Goal: Transaction & Acquisition: Obtain resource

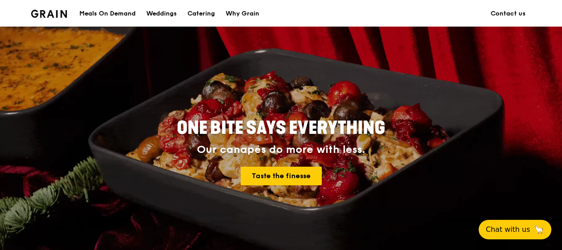
scroll to position [74, 0]
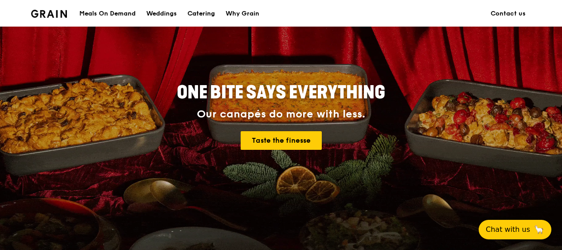
click at [204, 10] on div "Catering" at bounding box center [202, 13] width 28 height 27
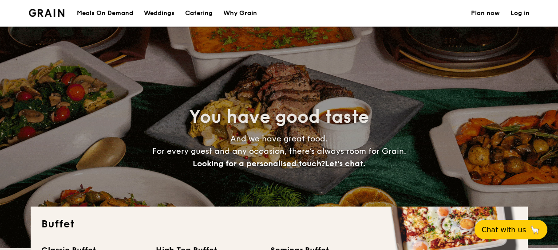
select select
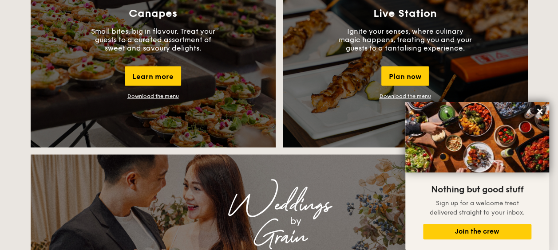
scroll to position [874, 0]
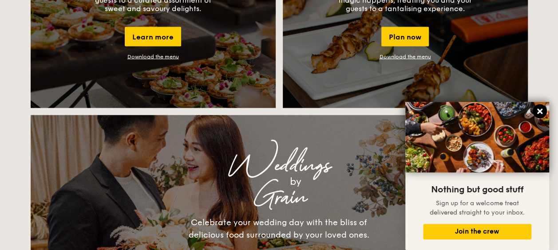
click at [536, 109] on icon at bounding box center [539, 111] width 8 height 8
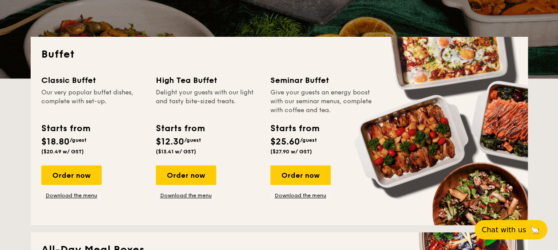
scroll to position [160, 0]
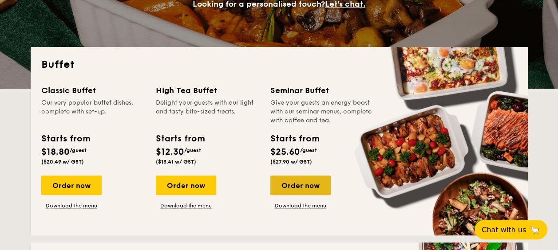
click at [308, 192] on div "Order now" at bounding box center [300, 186] width 60 height 20
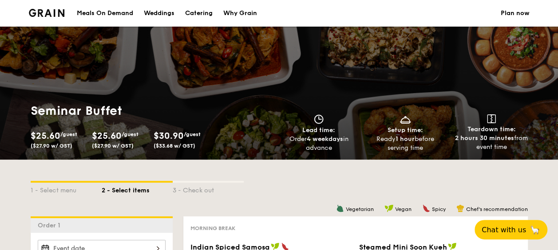
select select
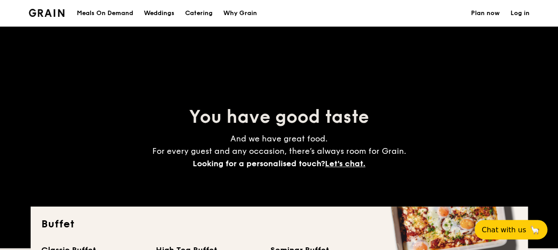
scroll to position [160, 0]
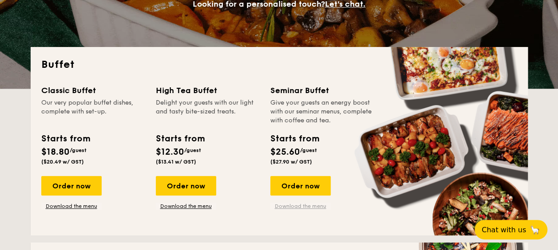
click at [313, 205] on link "Download the menu" at bounding box center [300, 206] width 60 height 7
